Goal: Check status: Check status

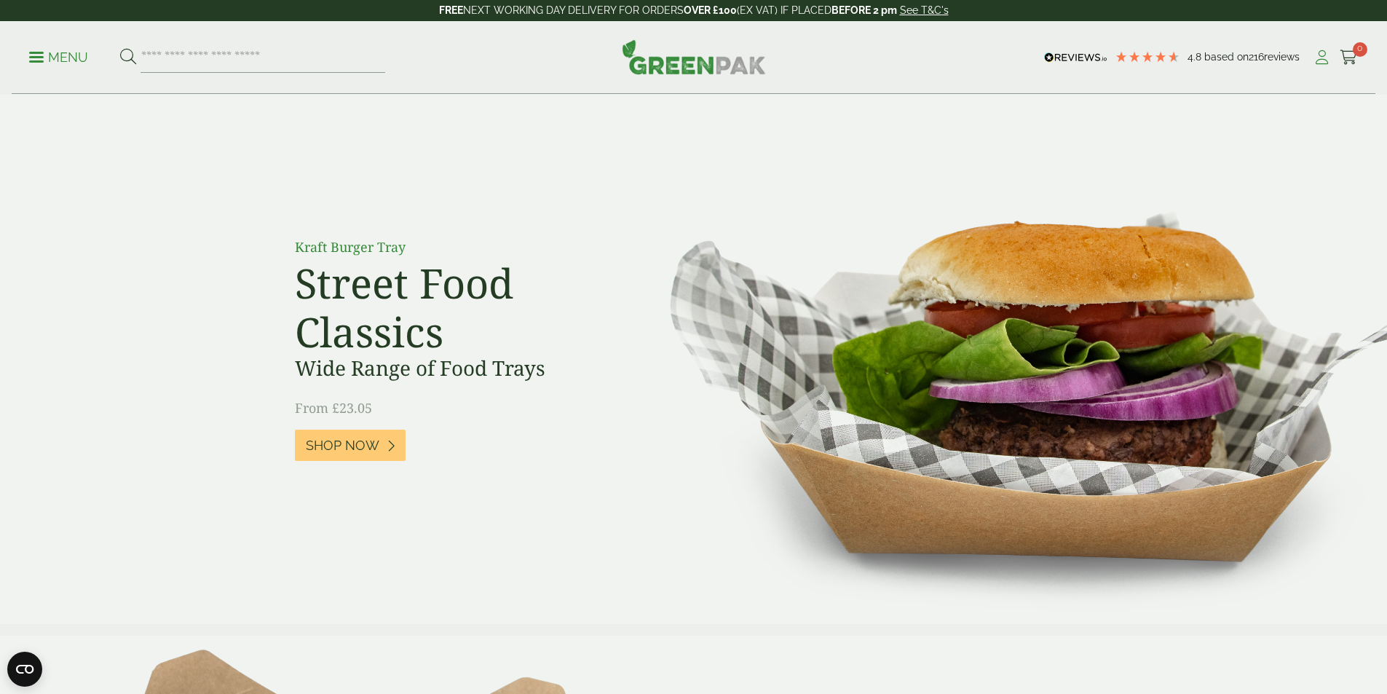
click at [1313, 60] on icon at bounding box center [1322, 57] width 18 height 15
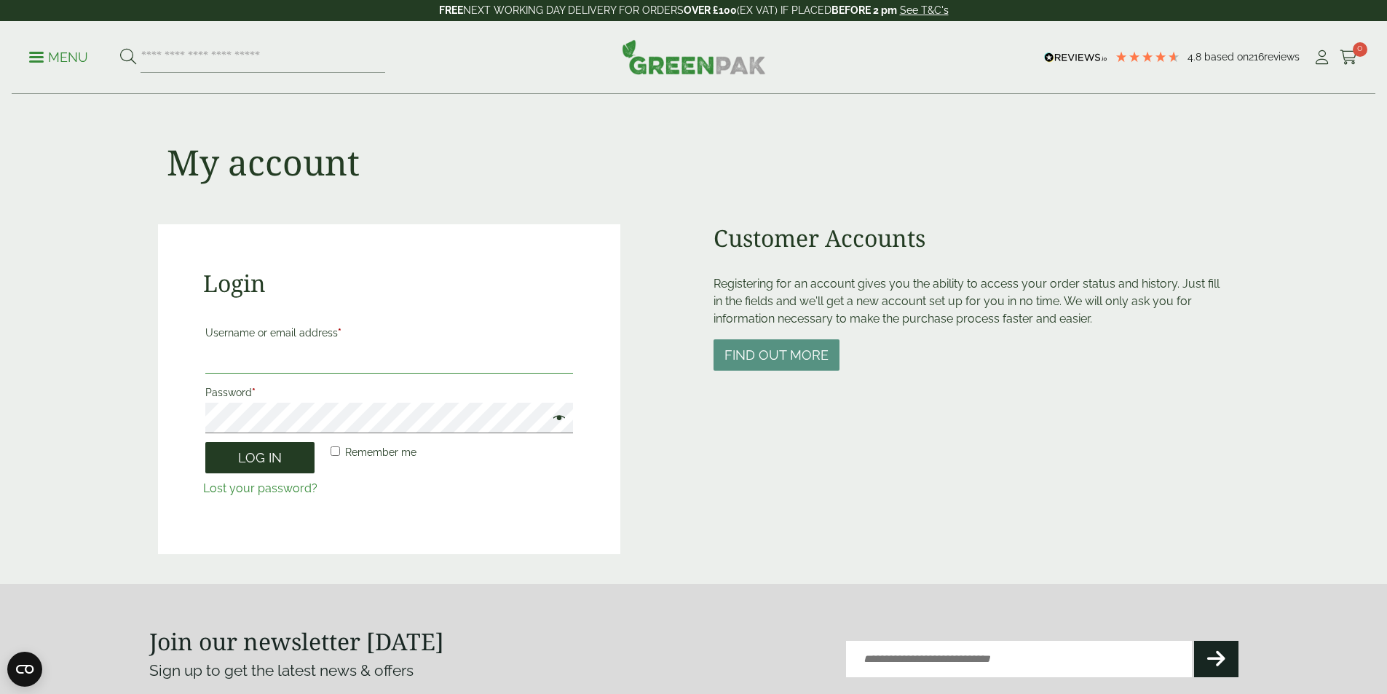
type input "**********"
click at [276, 467] on button "Log in" at bounding box center [259, 457] width 109 height 31
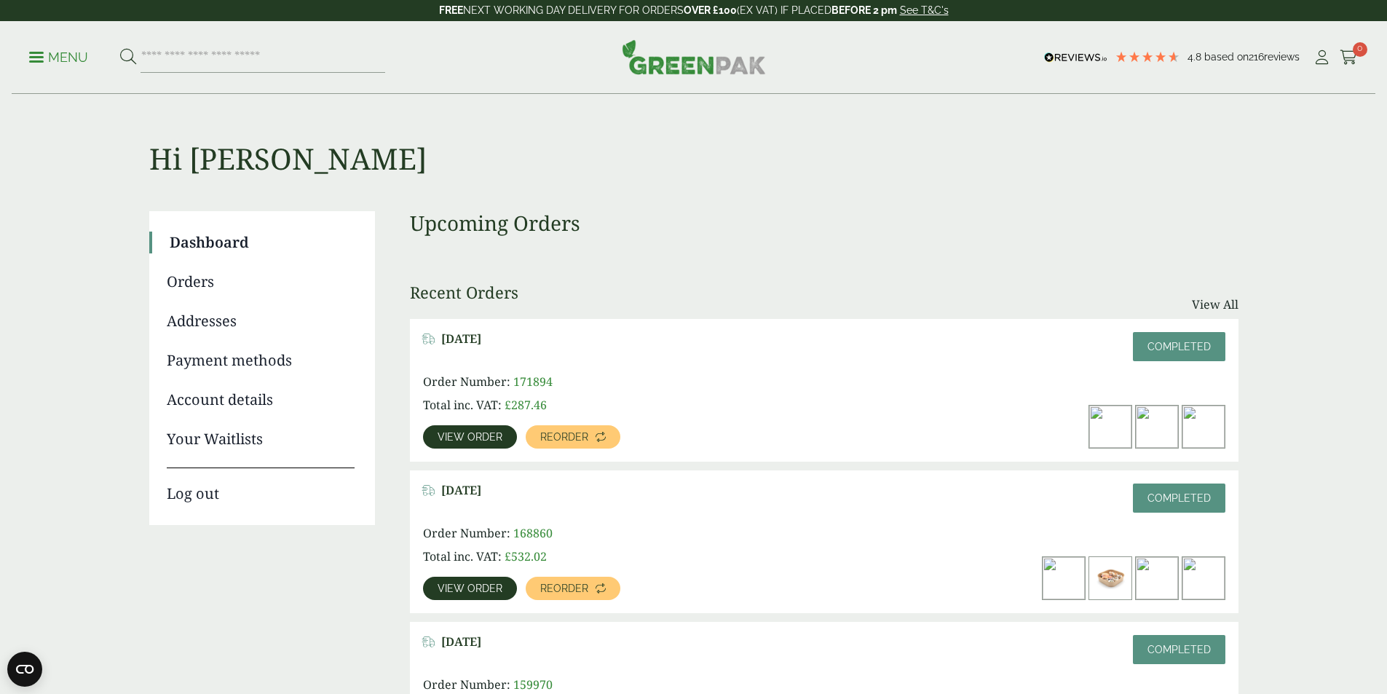
click at [502, 583] on span "View order" at bounding box center [470, 588] width 65 height 10
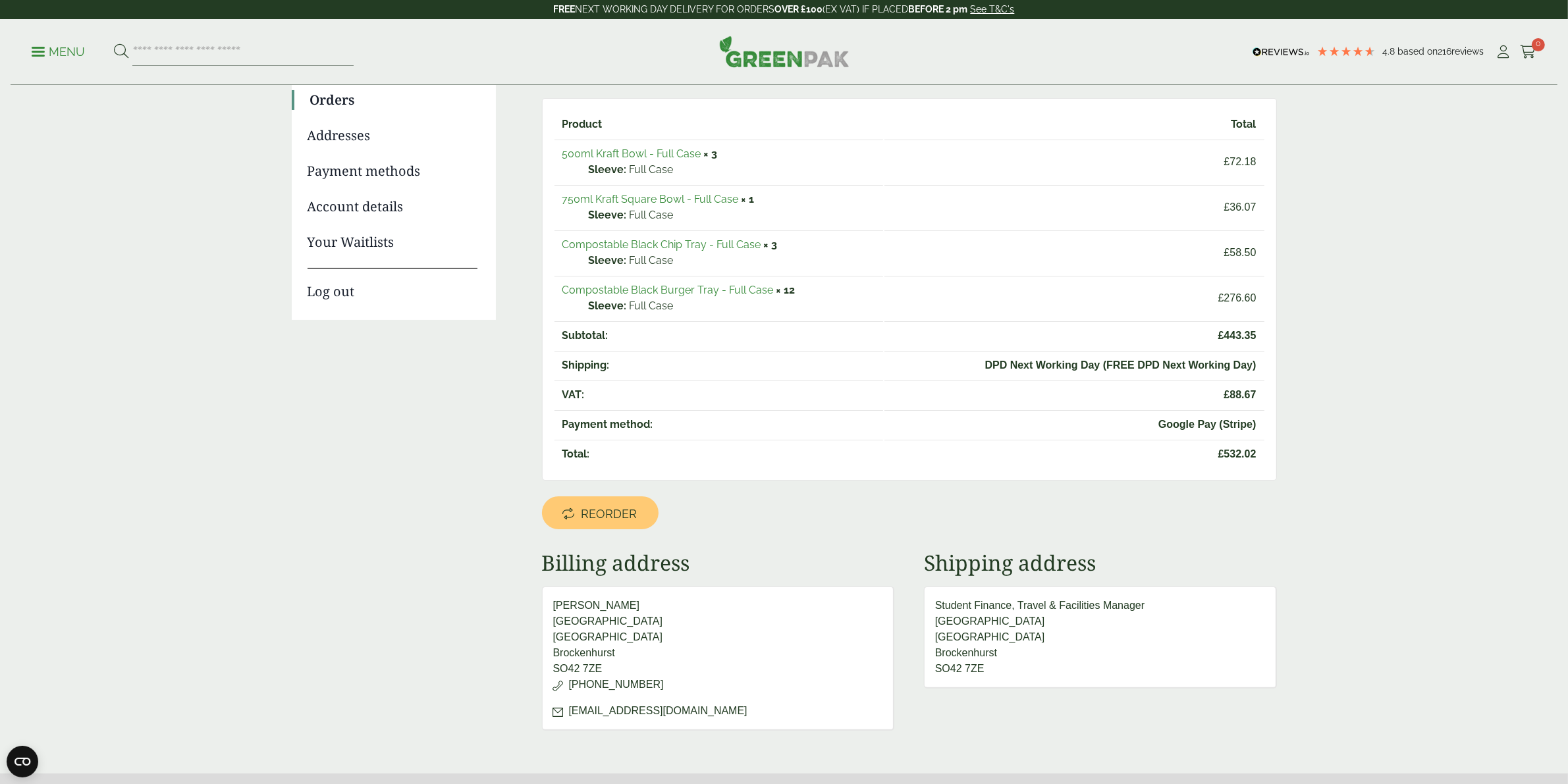
scroll to position [115, 0]
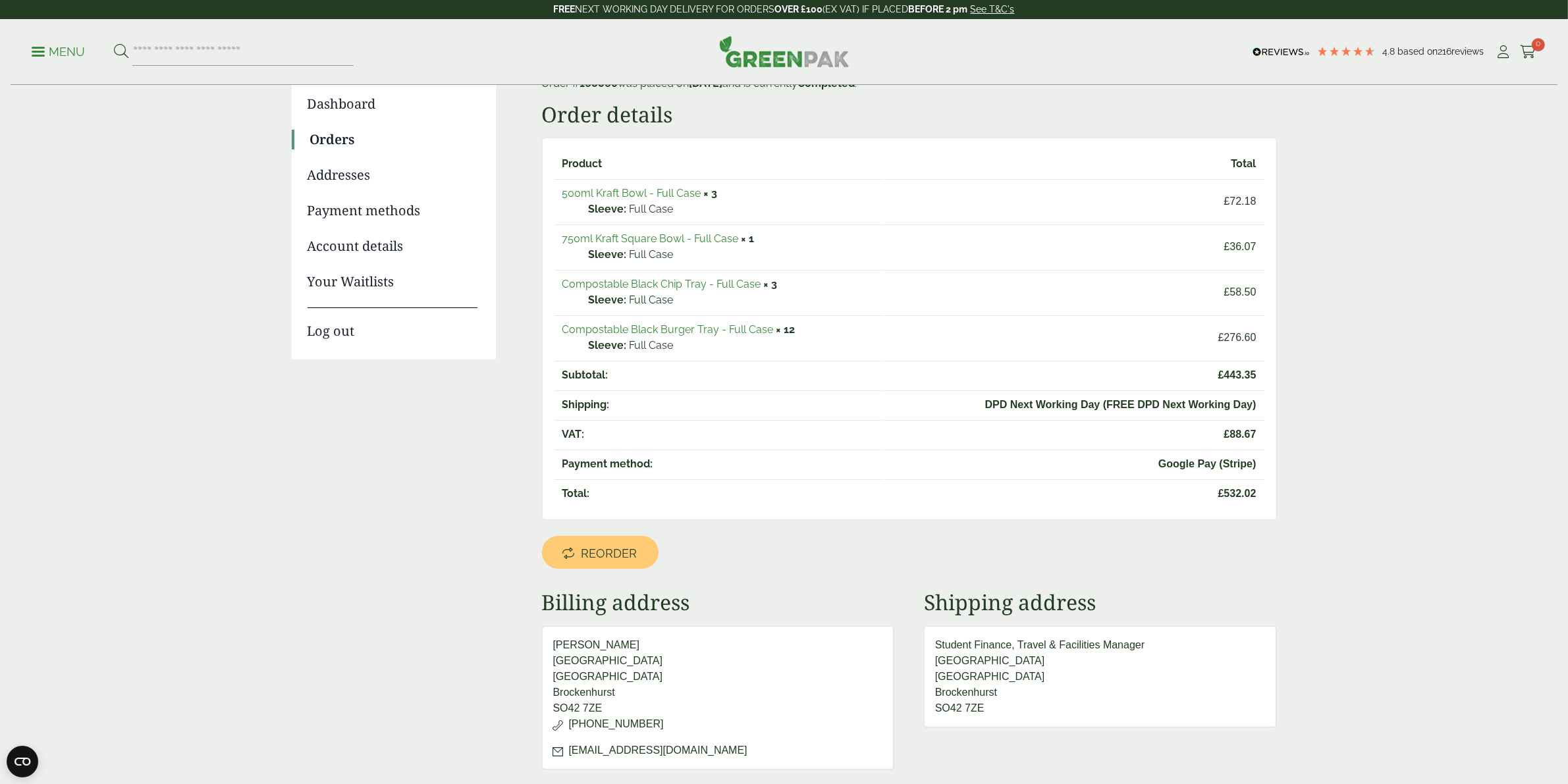
drag, startPoint x: 524, startPoint y: 28, endPoint x: 1311, endPoint y: 771, distance: 1082.3
click at [0, 0] on div "1196x1129 frames : 0 0 / 15 secs" at bounding box center [0, 0] width 0 height 0
click at [0, 0] on icon at bounding box center [0, 0] width 0 height 0
